Goal: Check status

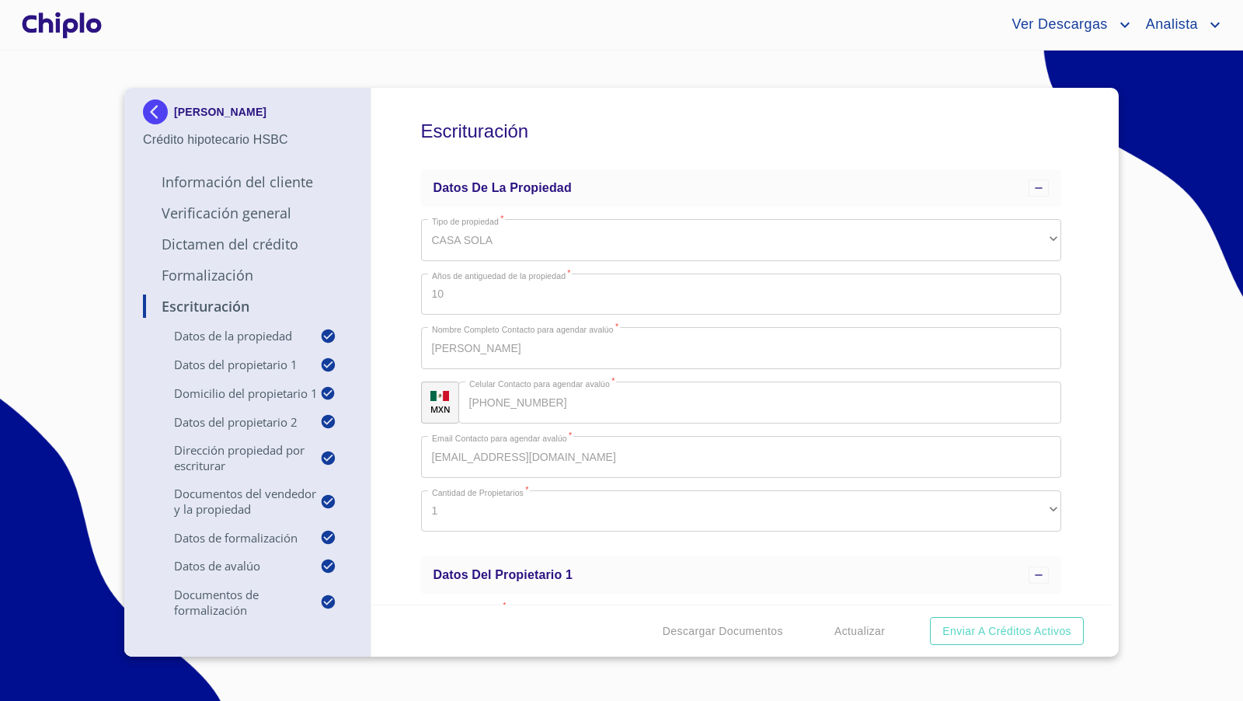
scroll to position [9, 0]
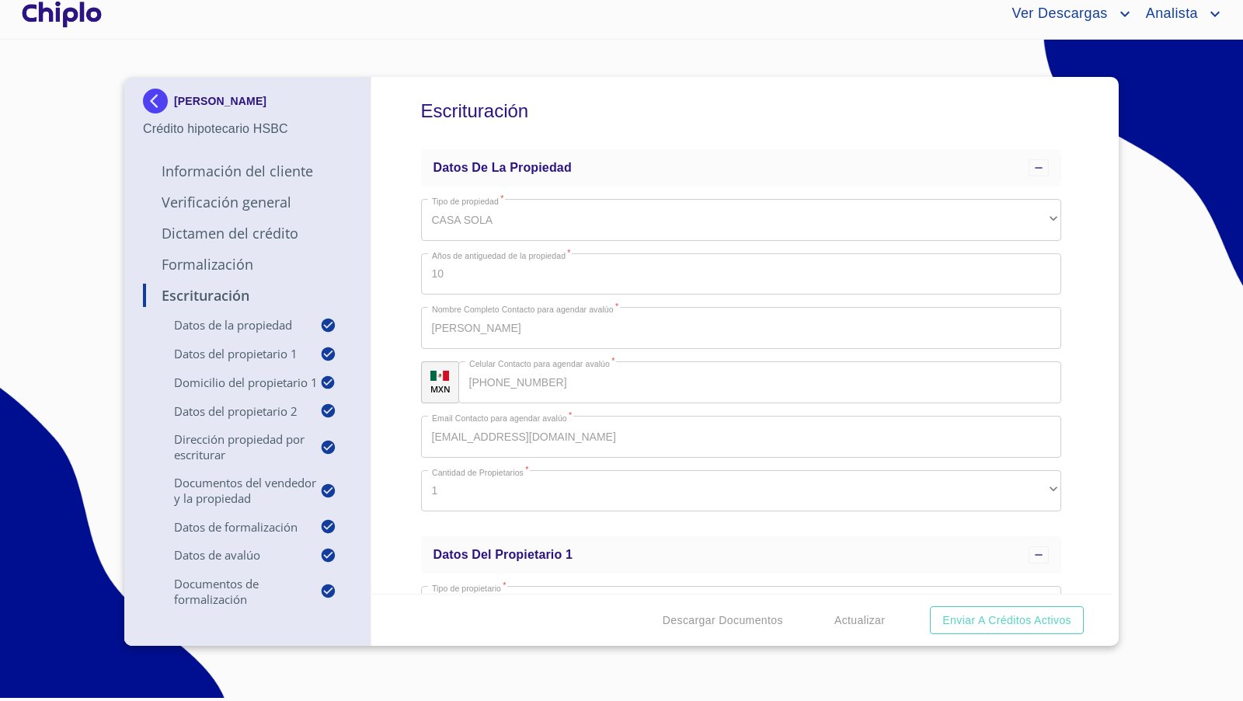
click at [78, 21] on div at bounding box center [62, 14] width 86 height 50
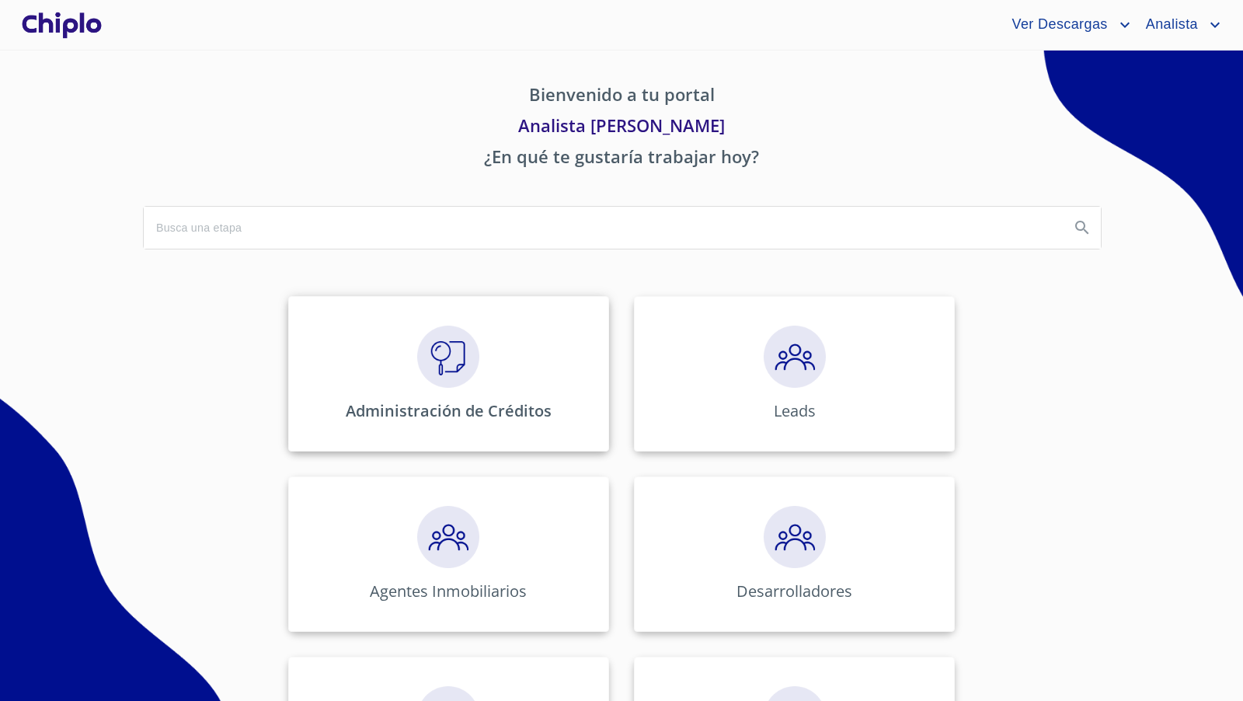
click at [469, 339] on img at bounding box center [448, 356] width 62 height 62
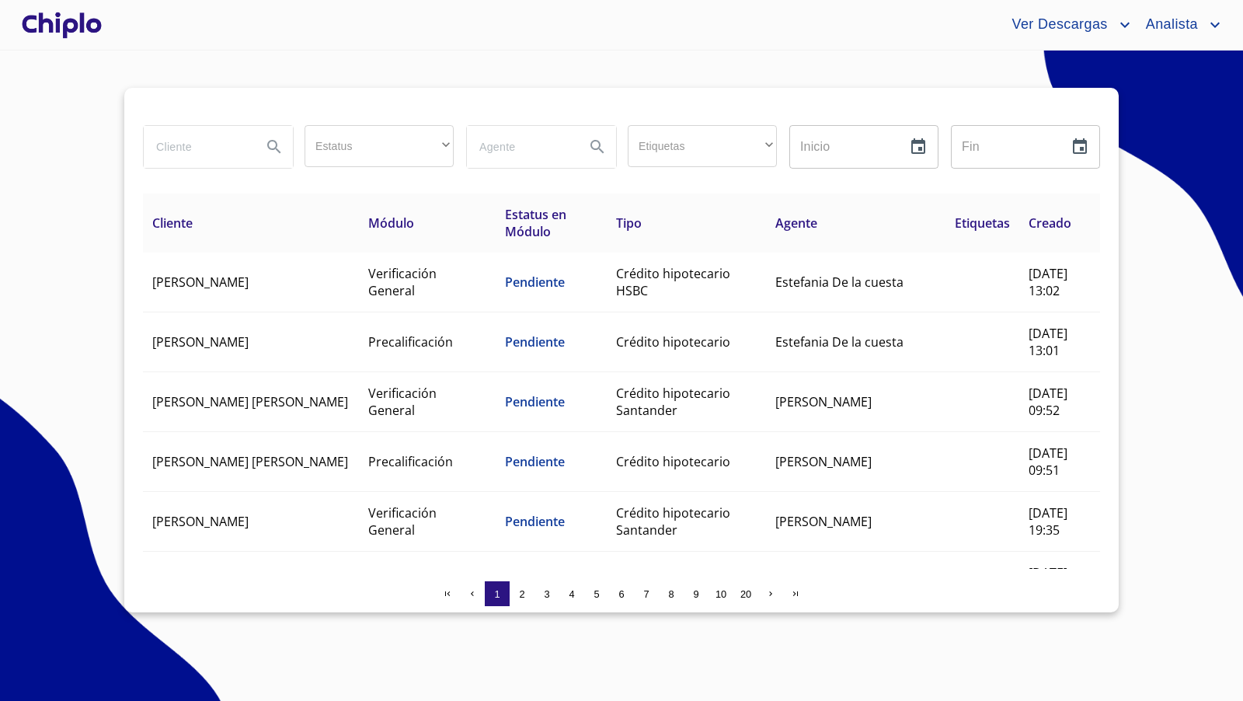
click at [191, 147] on input "search" at bounding box center [197, 147] width 106 height 42
type input "paulina"
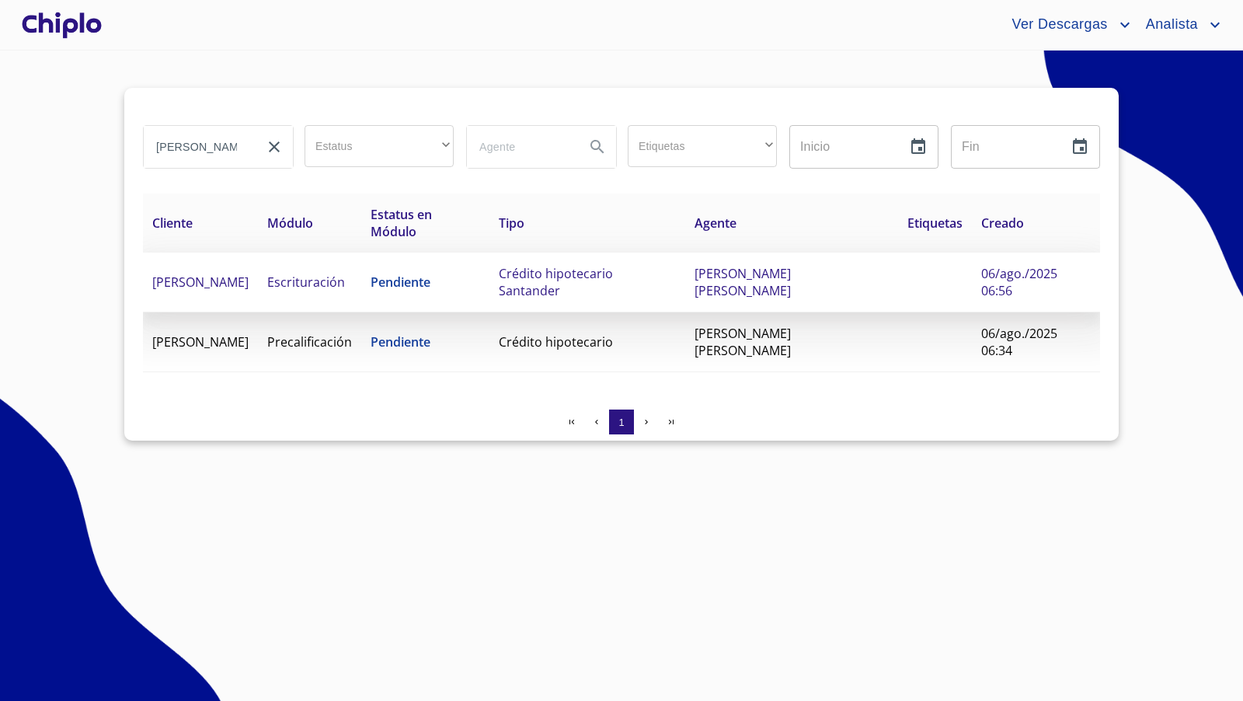
click at [287, 260] on td "Escrituración" at bounding box center [309, 282] width 103 height 60
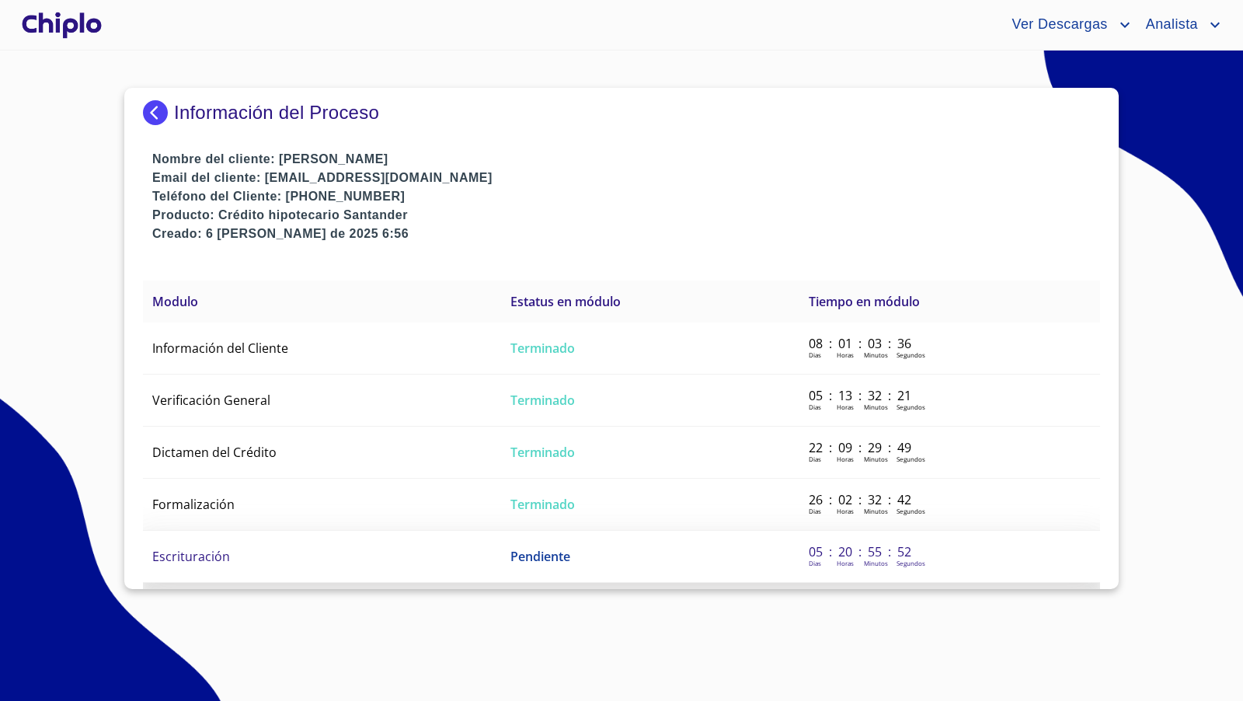
click at [241, 537] on td "Escrituración" at bounding box center [322, 557] width 358 height 52
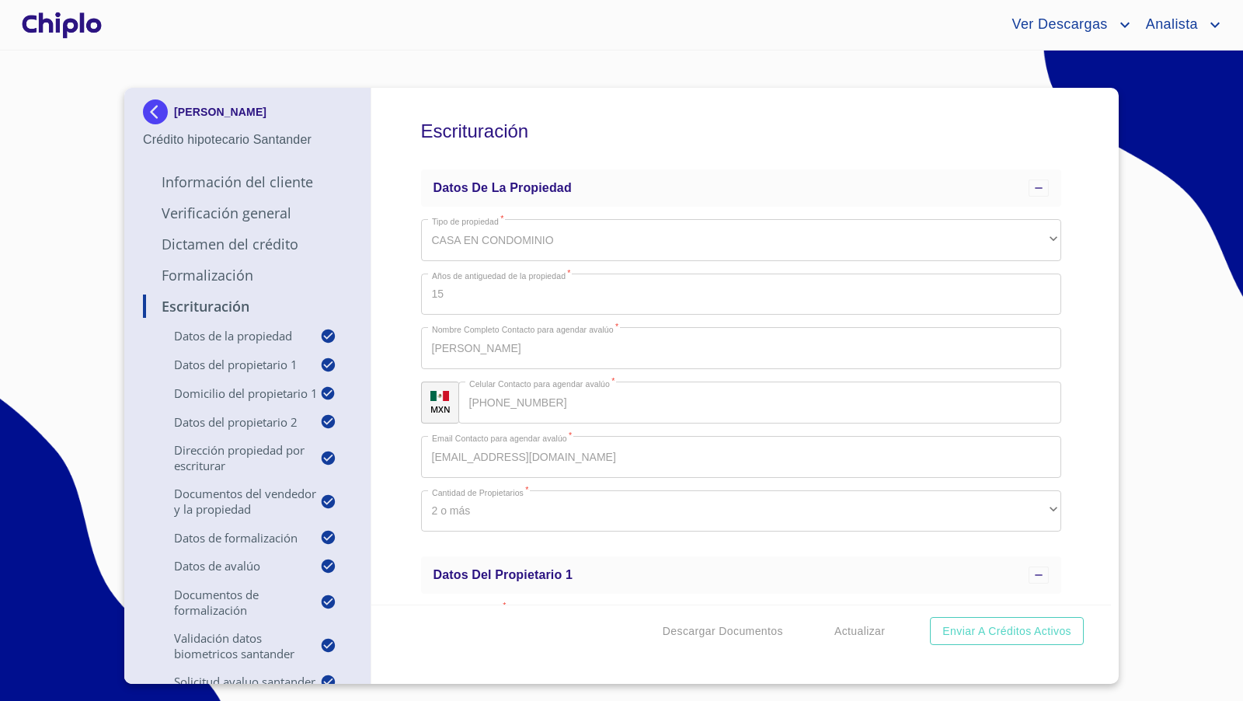
scroll to position [8552, 0]
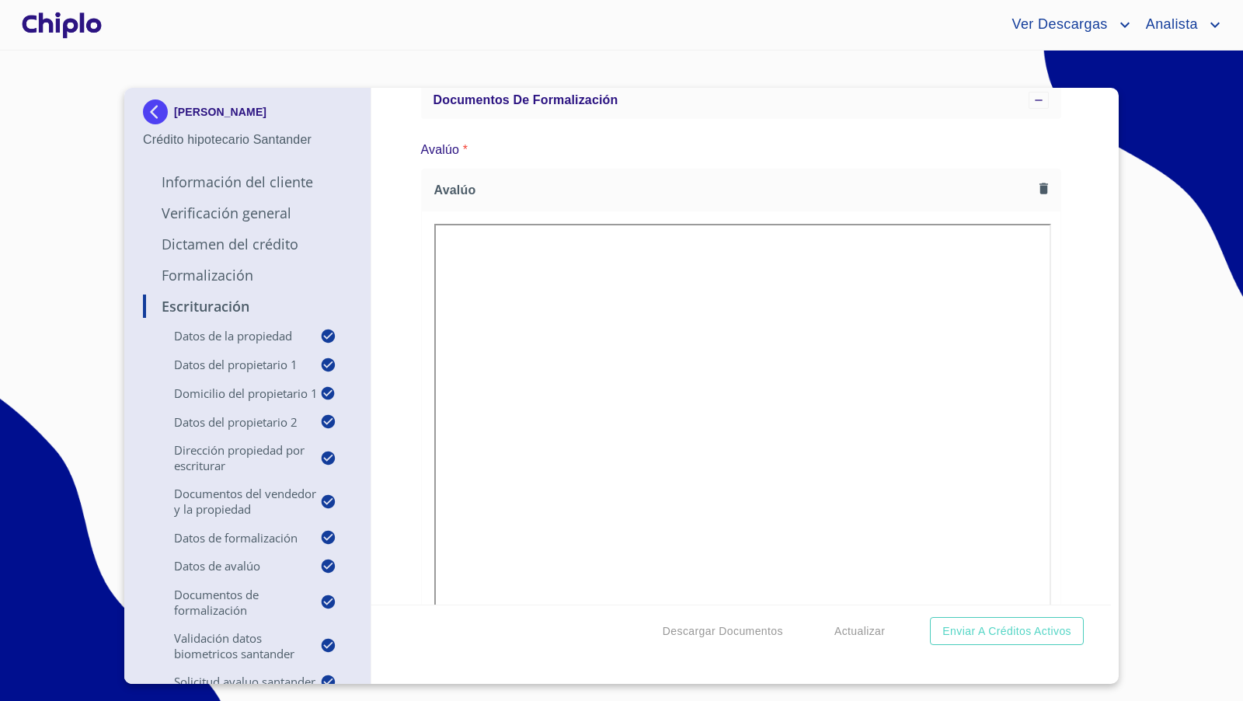
drag, startPoint x: 1060, startPoint y: 310, endPoint x: 1044, endPoint y: 290, distance: 25.5
click at [1050, 295] on div "Escrituración Datos de la propiedad Tipo de propiedad   * CASA EN CONDOMINIO ​ …" at bounding box center [741, 346] width 740 height 517
click at [79, 30] on div at bounding box center [62, 25] width 86 height 50
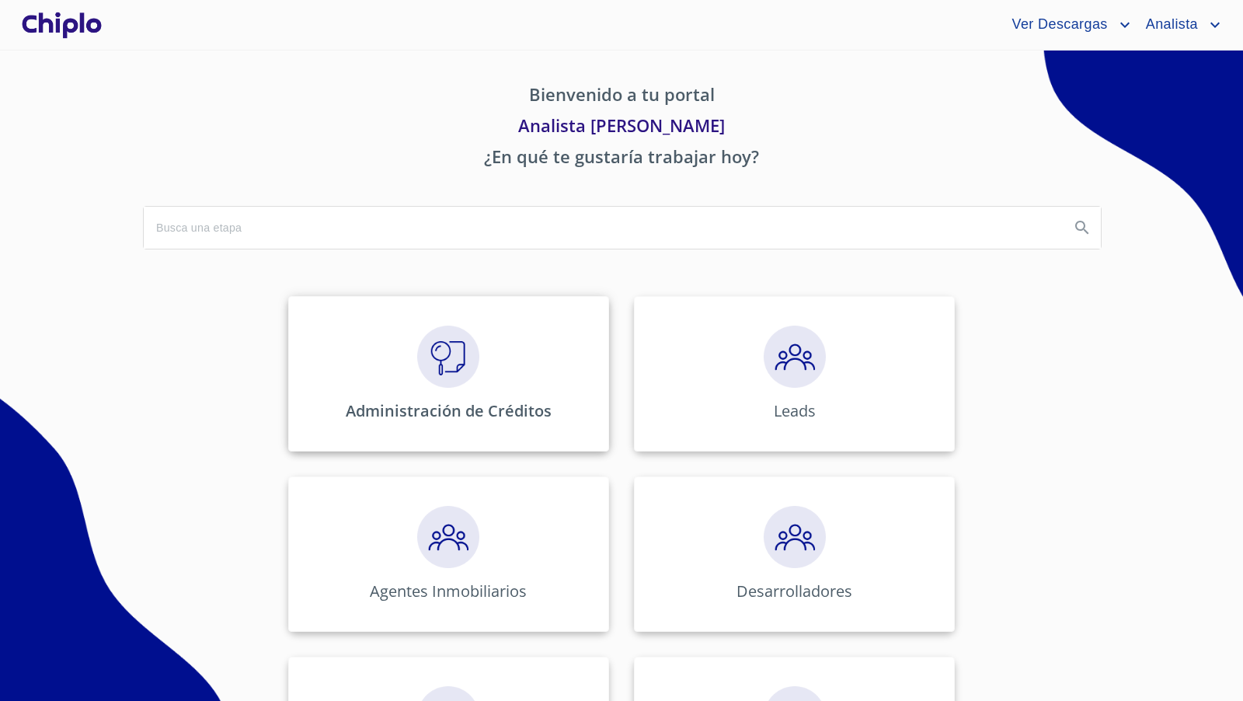
click at [442, 346] on img at bounding box center [448, 356] width 62 height 62
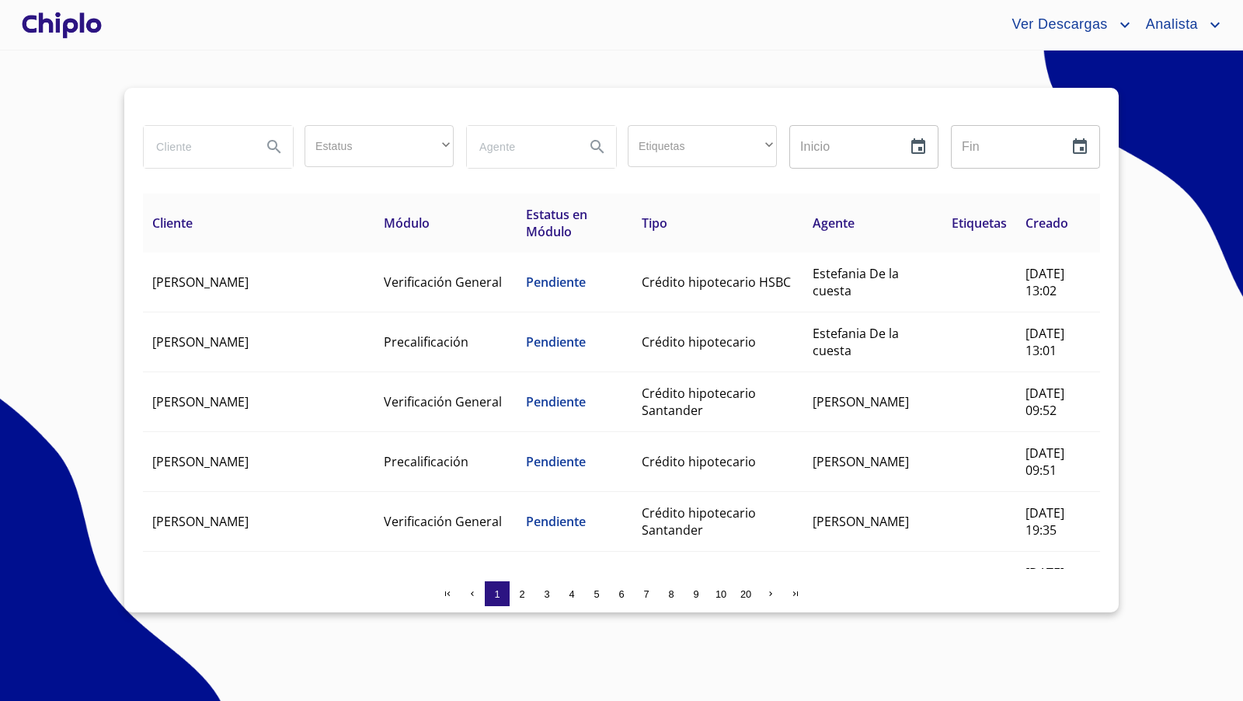
click at [215, 148] on input "search" at bounding box center [197, 147] width 106 height 42
type input "[PERSON_NAME]"
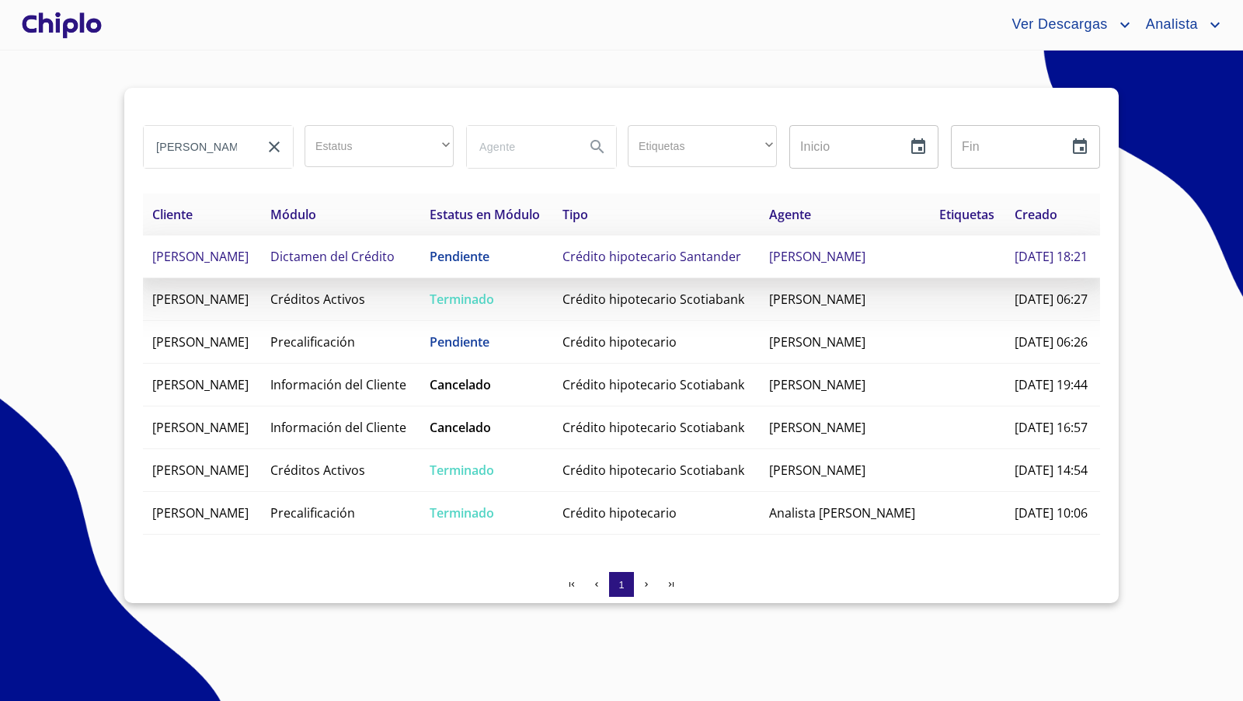
click at [420, 278] on td "Dictamen del Crédito" at bounding box center [340, 256] width 159 height 43
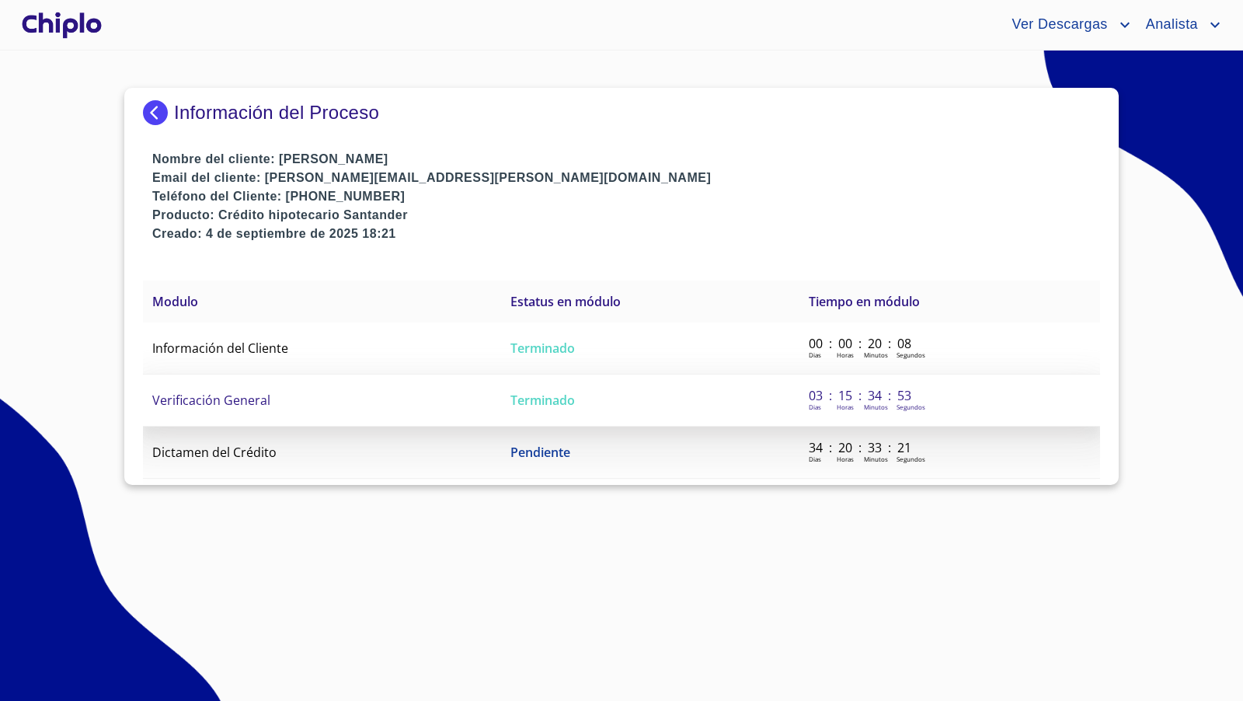
click at [236, 403] on span "Verificación General" at bounding box center [211, 400] width 118 height 17
